Goal: Transaction & Acquisition: Purchase product/service

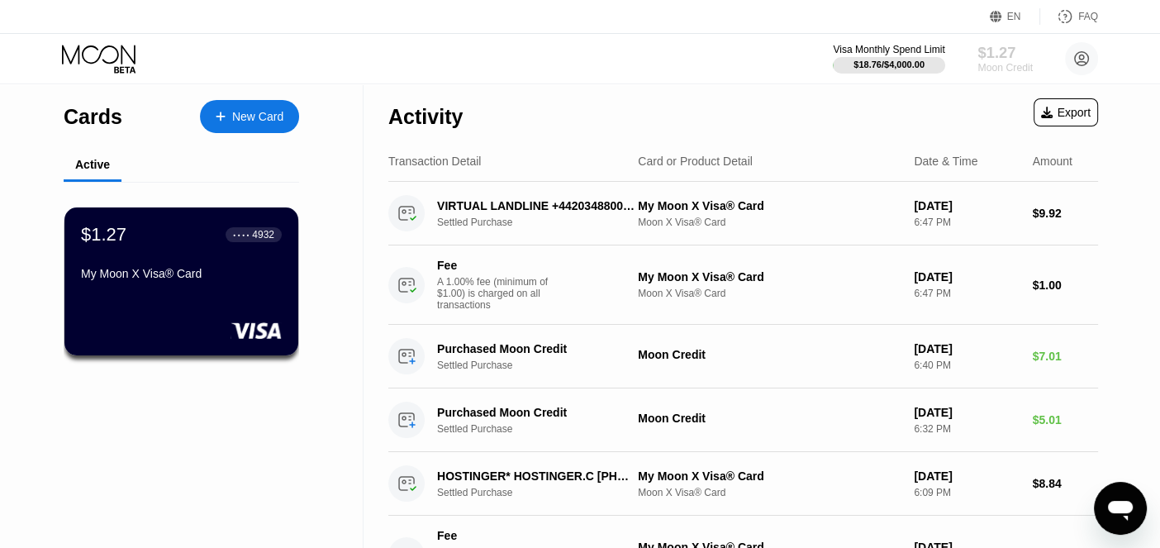
click at [1014, 64] on div "Moon Credit" at bounding box center [1005, 68] width 55 height 12
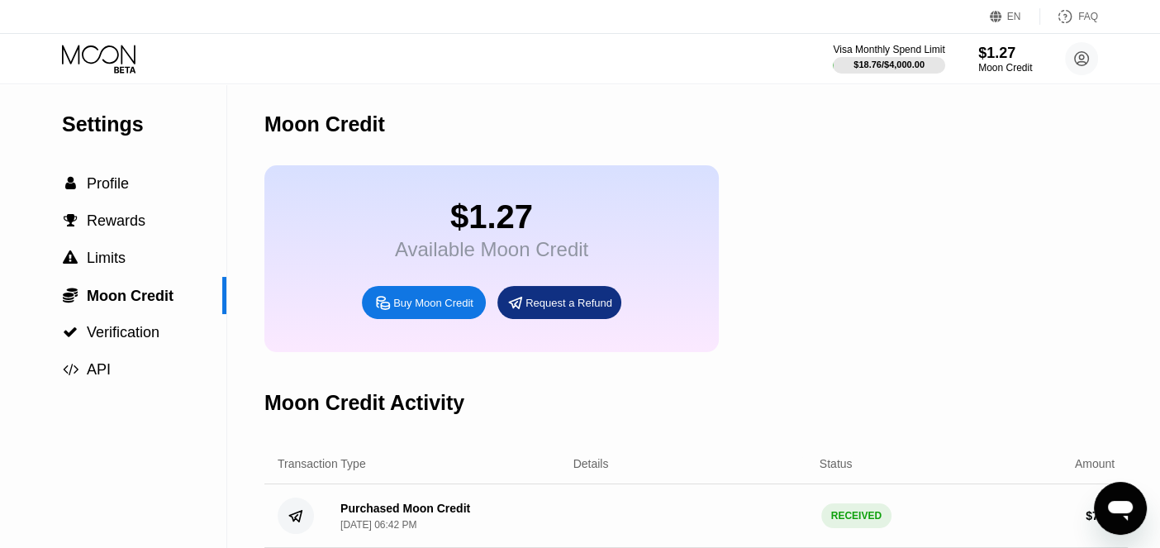
click at [455, 310] on div "Buy Moon Credit" at bounding box center [433, 303] width 80 height 14
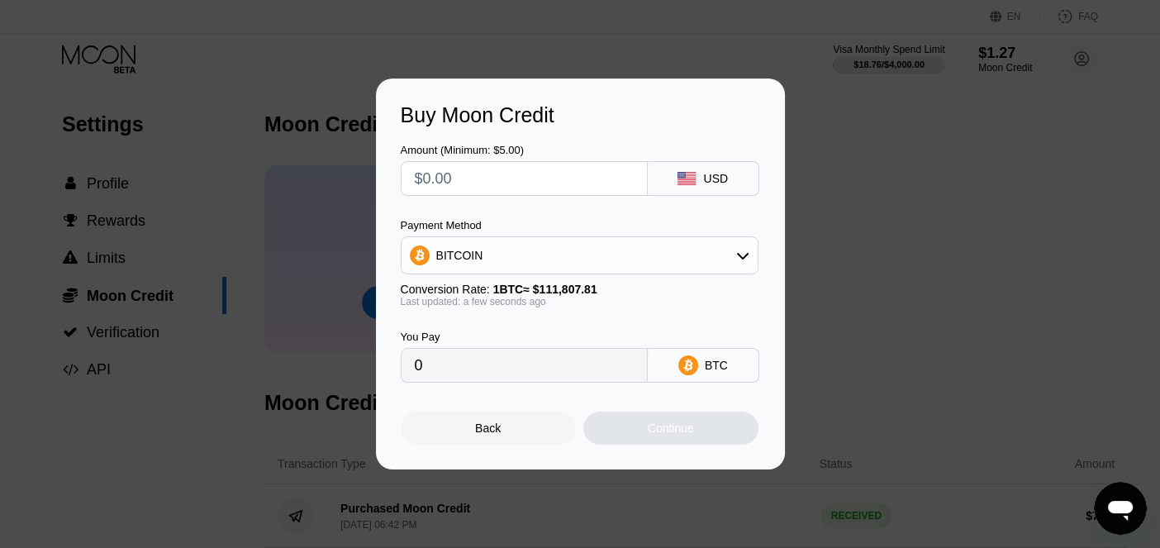
click at [597, 255] on div "BITCOIN" at bounding box center [580, 255] width 356 height 33
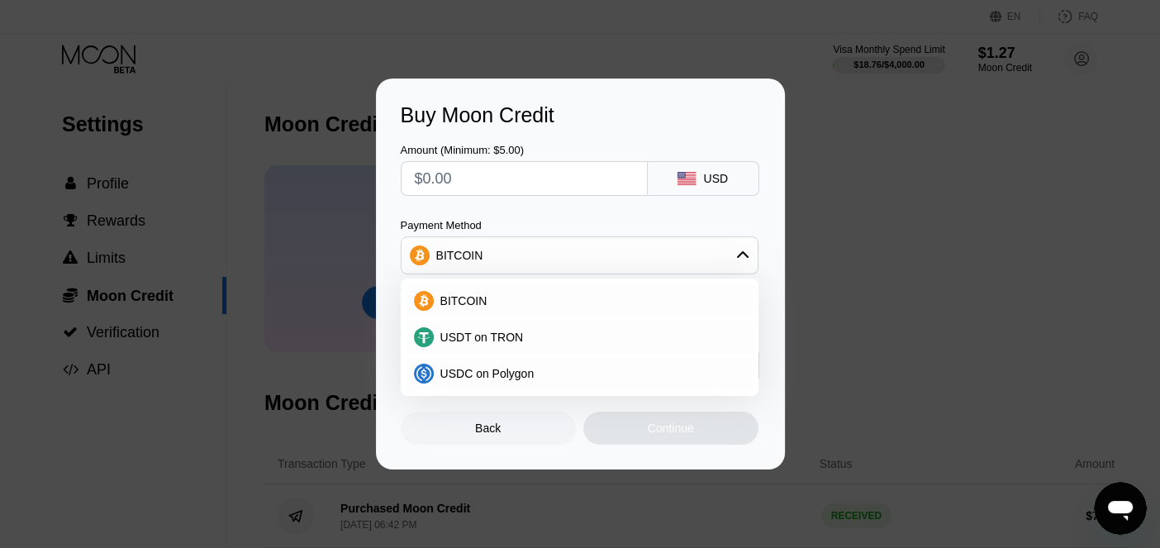
click at [513, 182] on input "text" at bounding box center [524, 178] width 219 height 33
type input "$20"
type input "0.00017888"
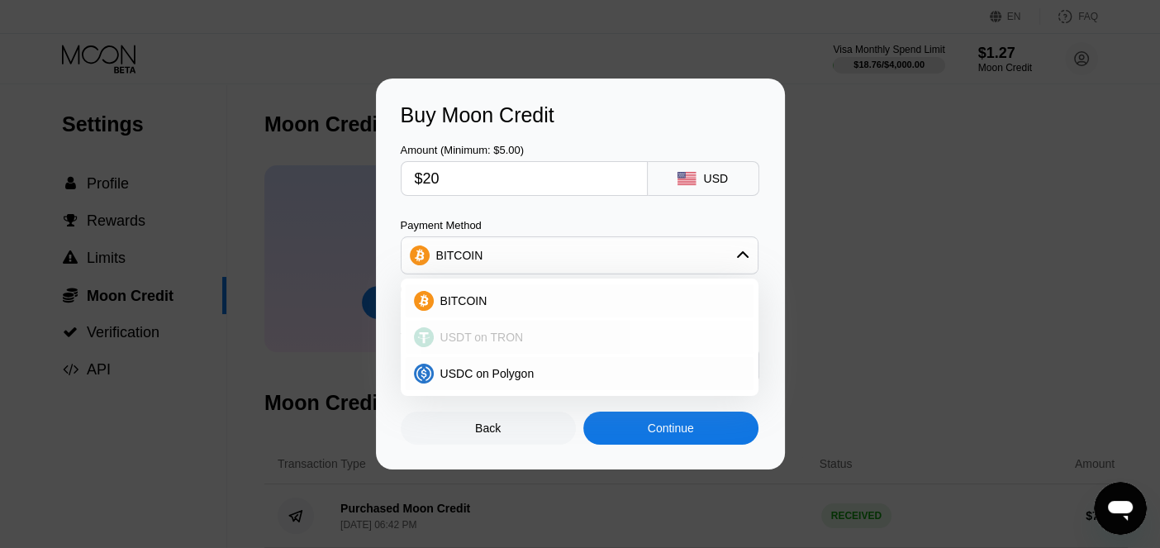
type input "$20"
click at [541, 335] on div "USDT on TRON" at bounding box center [590, 337] width 312 height 13
type input "20.20"
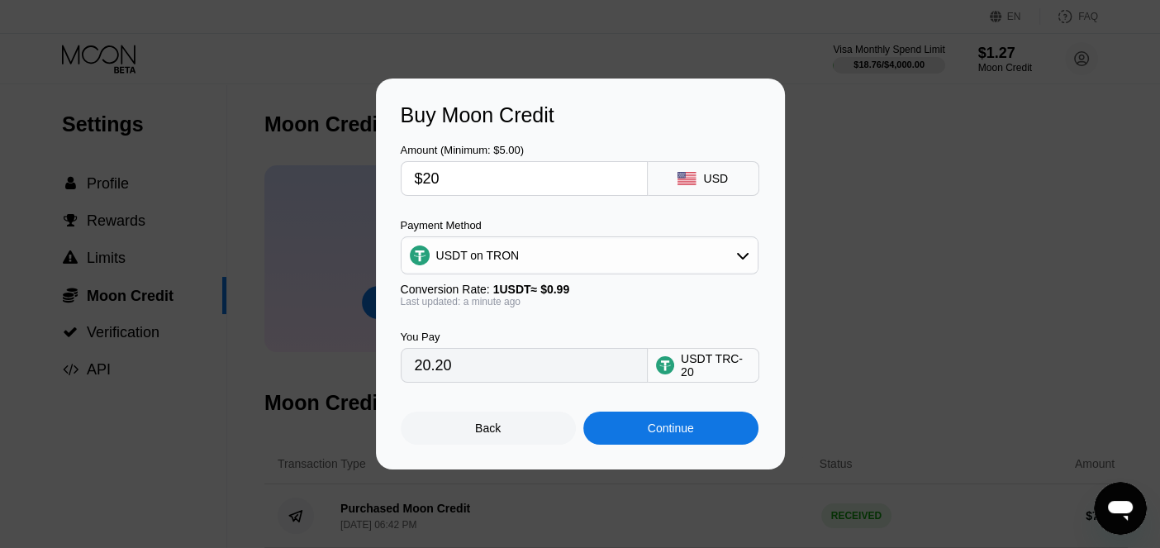
click at [637, 434] on div "Continue" at bounding box center [670, 428] width 175 height 33
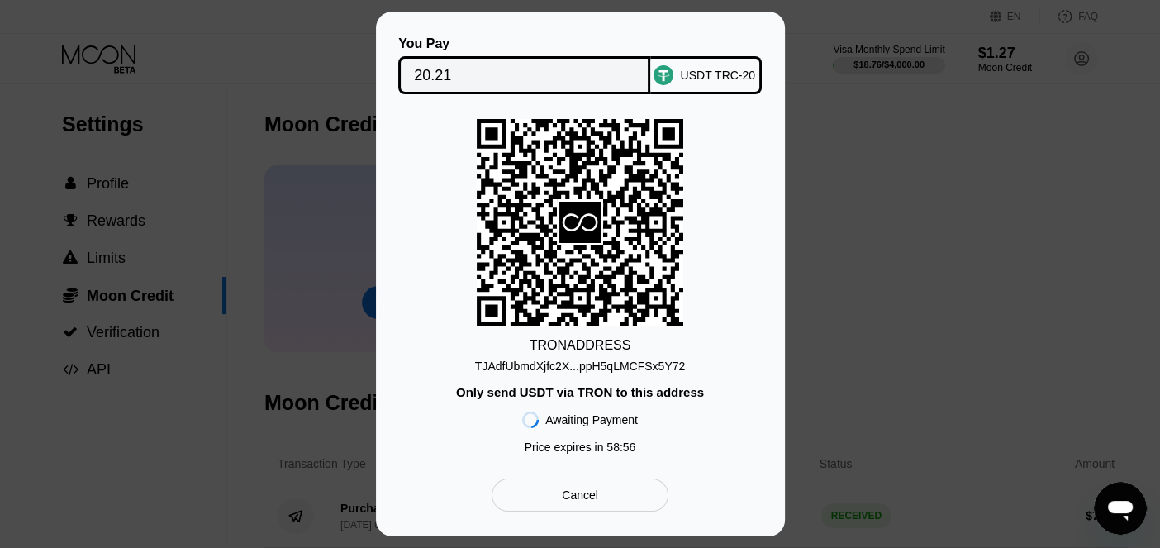
click at [590, 366] on div "TJAdfUbmdXjfc2X...ppH5qLMCFSx5Y72" at bounding box center [580, 365] width 210 height 13
click at [777, 129] on div "You Pay 20.21 USDT TRC-20 TRON ADDRESS TJAdfUbmdXjfc2X...ppH5qLMCFSx5Y72 Only s…" at bounding box center [580, 274] width 409 height 525
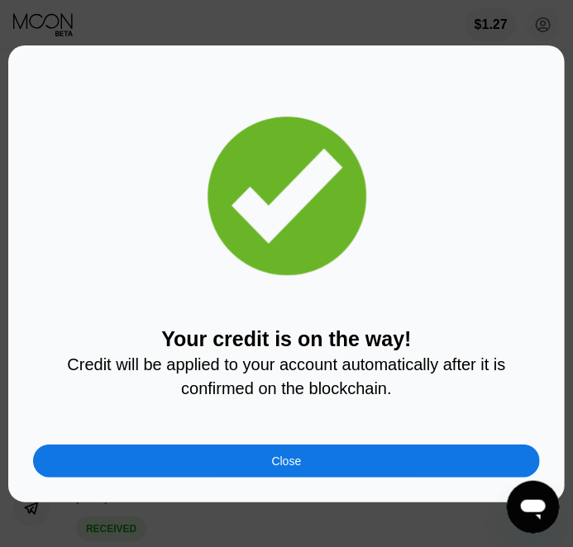
click at [259, 468] on div "Close" at bounding box center [286, 461] width 507 height 33
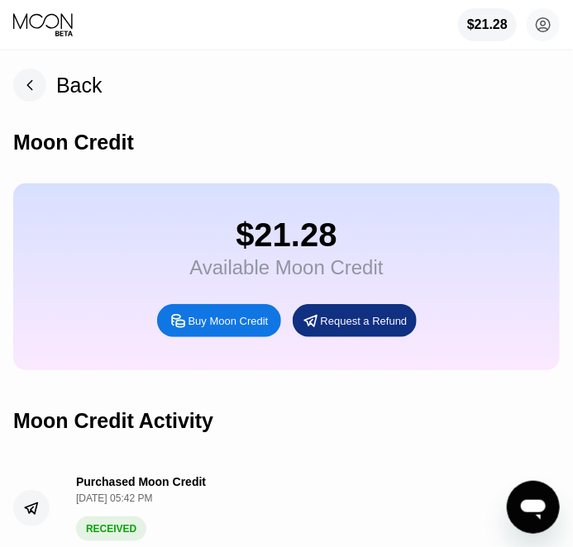
click at [34, 93] on rect at bounding box center [29, 85] width 33 height 33
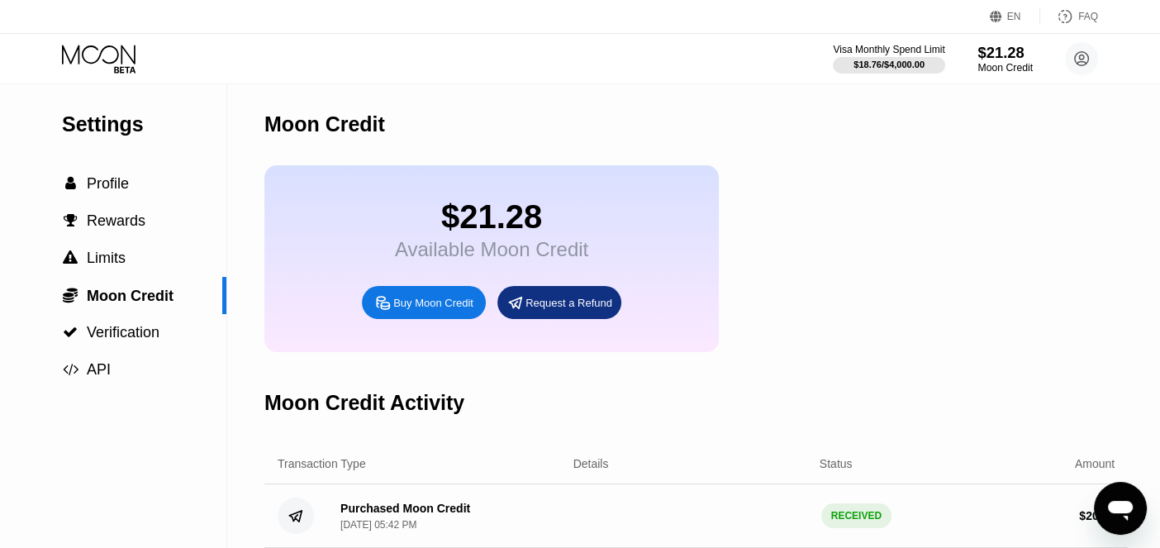
click at [584, 59] on div "$21.28" at bounding box center [1005, 52] width 55 height 17
click at [107, 198] on div " Profile" at bounding box center [113, 183] width 226 height 37
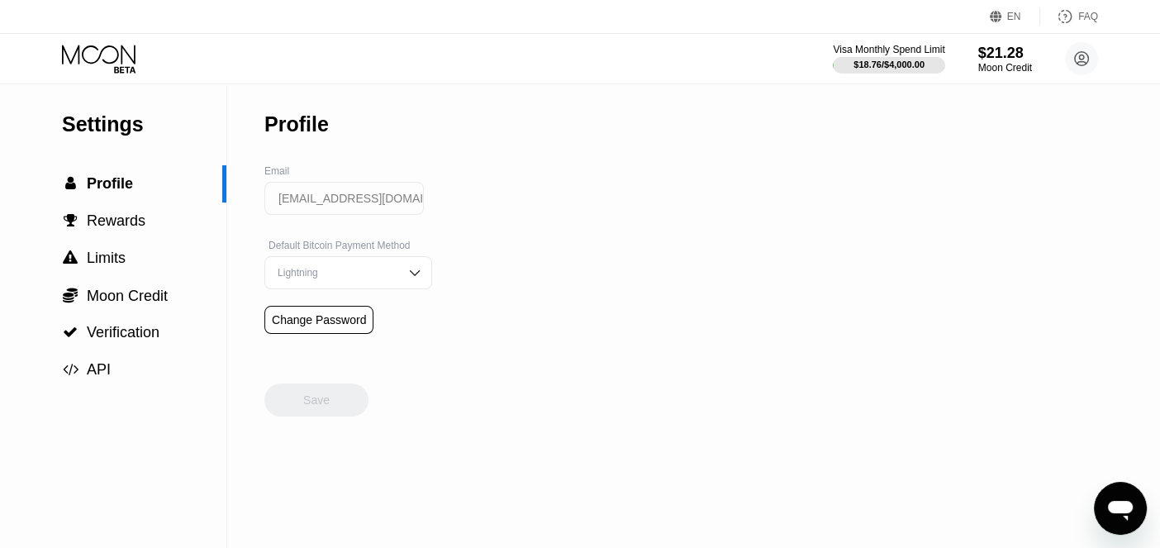
click at [106, 74] on div "Visa Monthly Spend Limit $18.76 / $4,000.00 $21.28 Moon Credit fmillyz1@outlook…" at bounding box center [580, 59] width 1160 height 50
click at [114, 49] on icon at bounding box center [100, 59] width 77 height 29
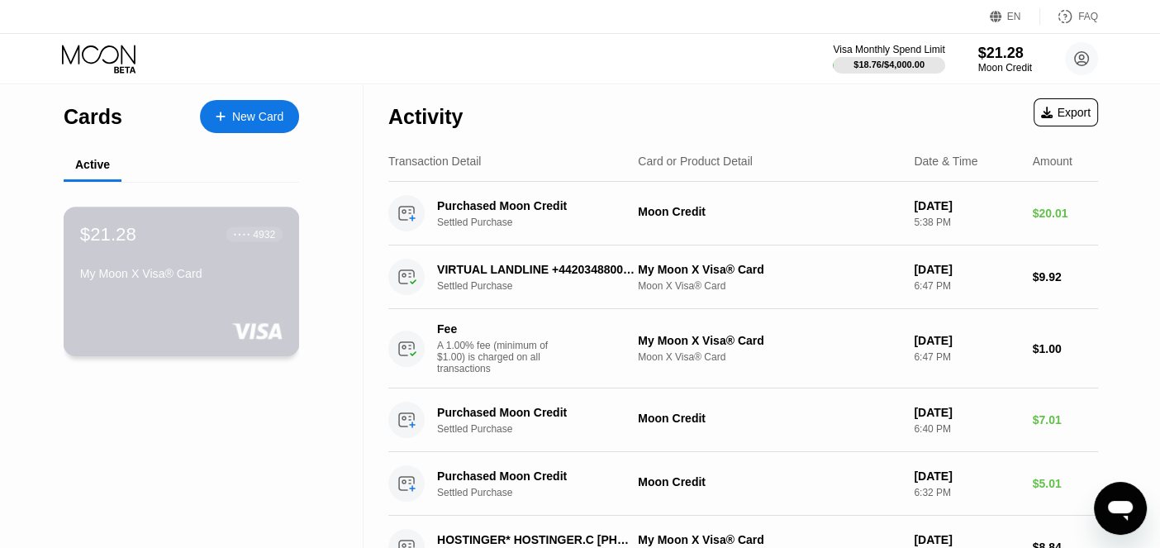
click at [245, 245] on div "● ● ● ● 4932" at bounding box center [254, 233] width 57 height 21
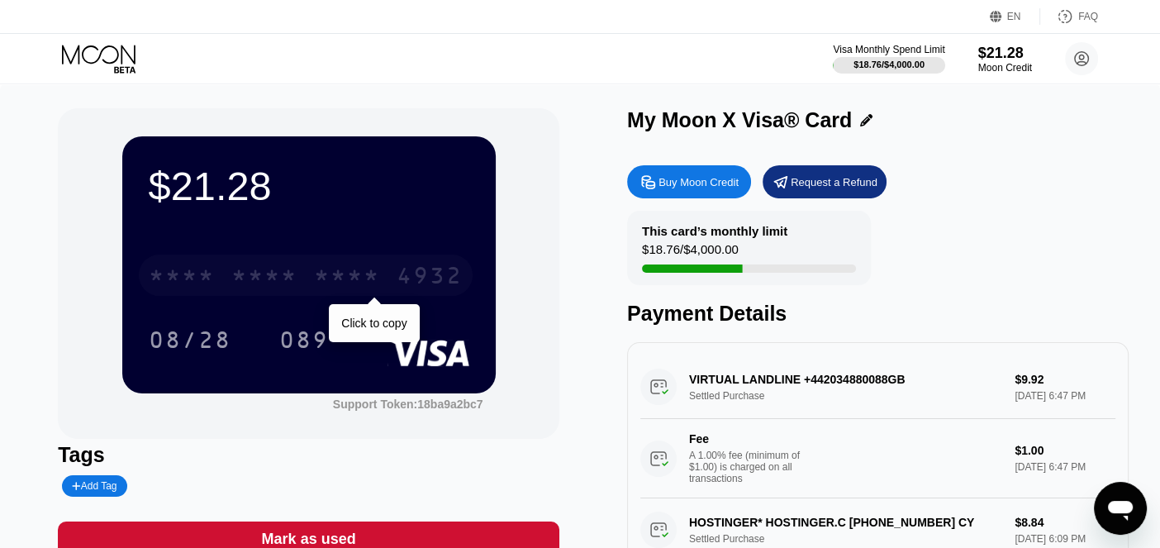
click at [296, 260] on div "* * * * * * * * * * * * 4932" at bounding box center [306, 275] width 334 height 41
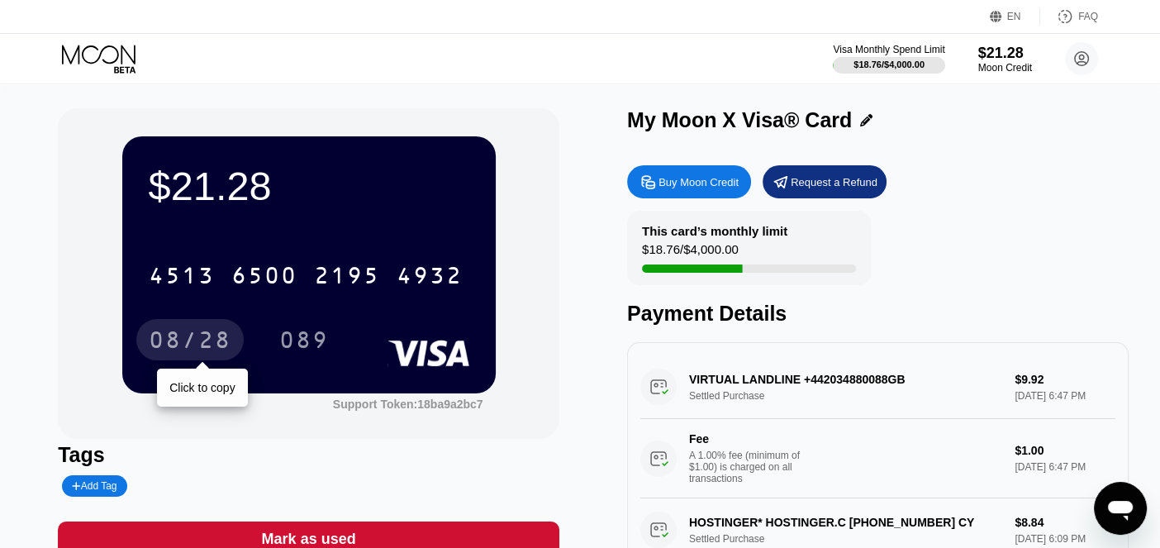
drag, startPoint x: 203, startPoint y: 345, endPoint x: 442, endPoint y: 17, distance: 405.8
click at [203, 344] on div "08/28" at bounding box center [190, 342] width 83 height 26
